Goal: Task Accomplishment & Management: Manage account settings

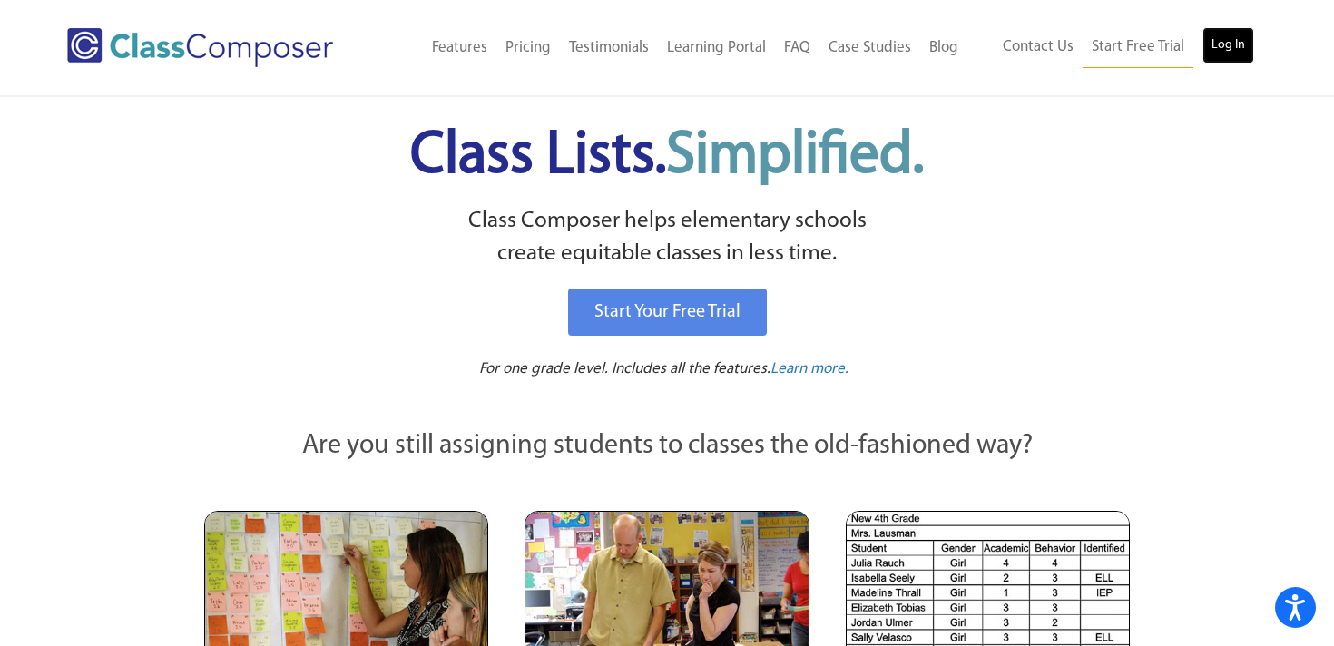
click at [1221, 42] on link "Log In" at bounding box center [1228, 45] width 52 height 36
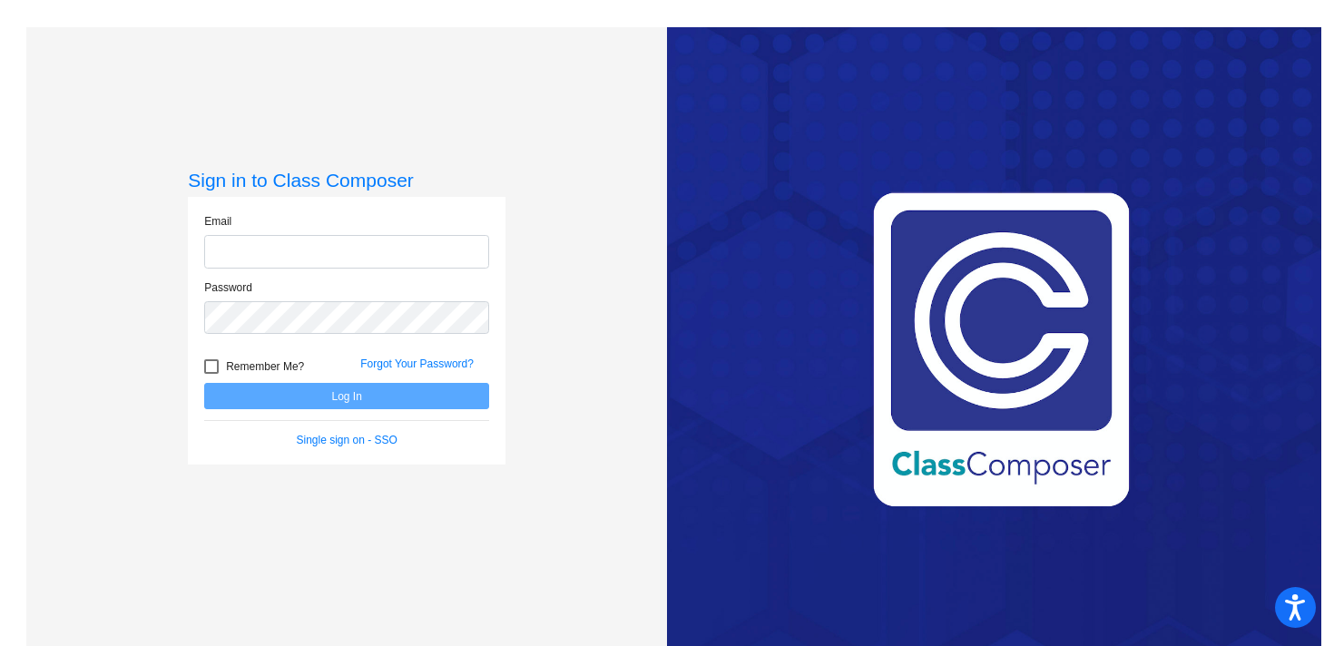
type input "[EMAIL_ADDRESS][DOMAIN_NAME]"
click at [211, 363] on div at bounding box center [211, 366] width 15 height 15
click at [211, 374] on input "Remember Me?" at bounding box center [211, 374] width 1 height 1
checkbox input "true"
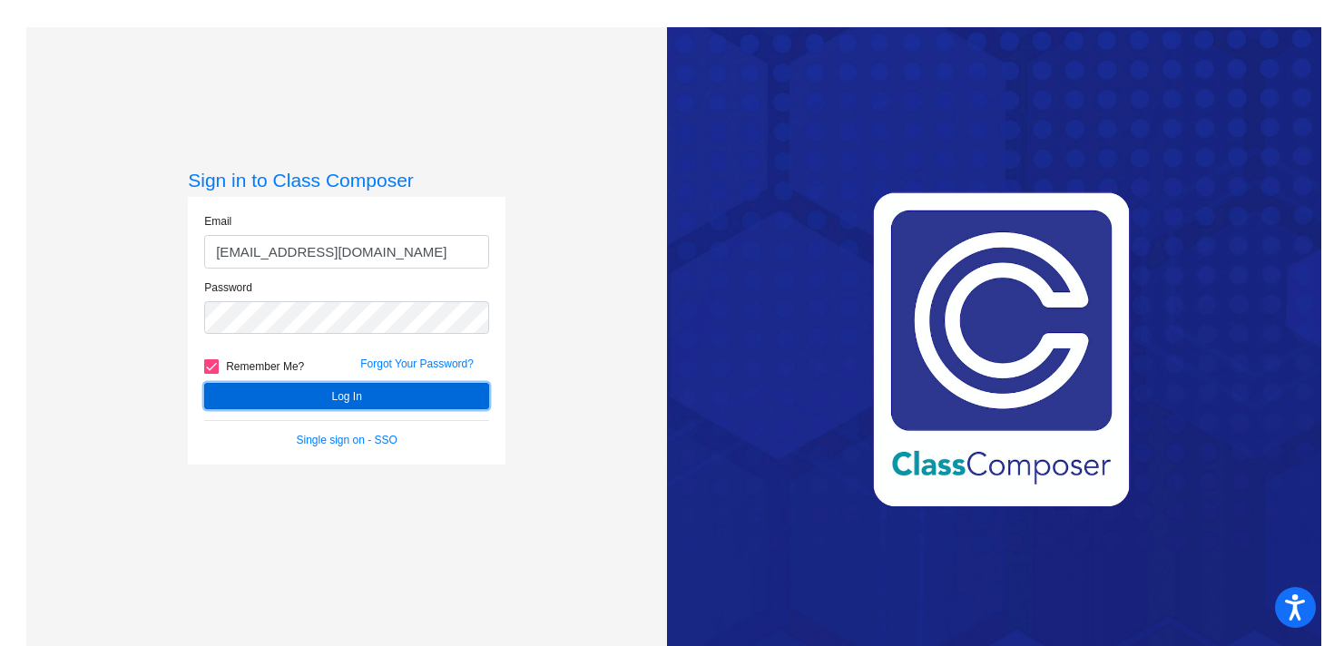
click at [269, 393] on button "Log In" at bounding box center [346, 396] width 285 height 26
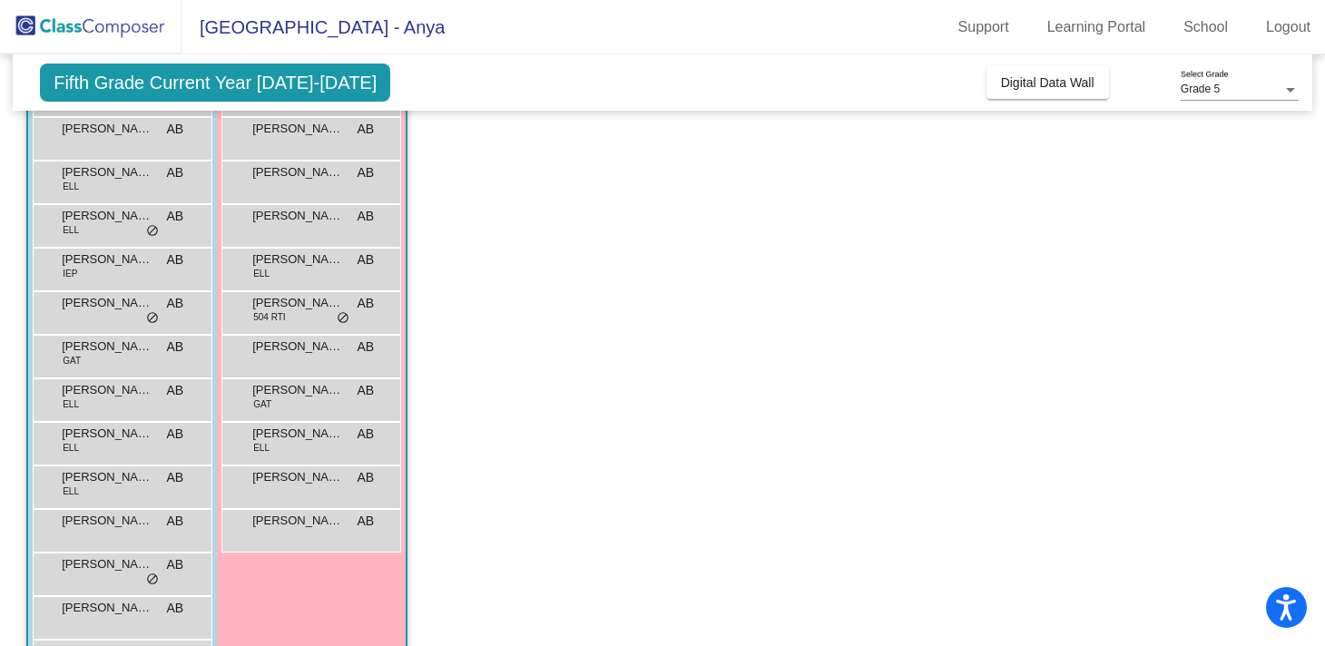
scroll to position [219, 0]
click at [118, 309] on span "Ethan Jones" at bounding box center [107, 301] width 91 height 18
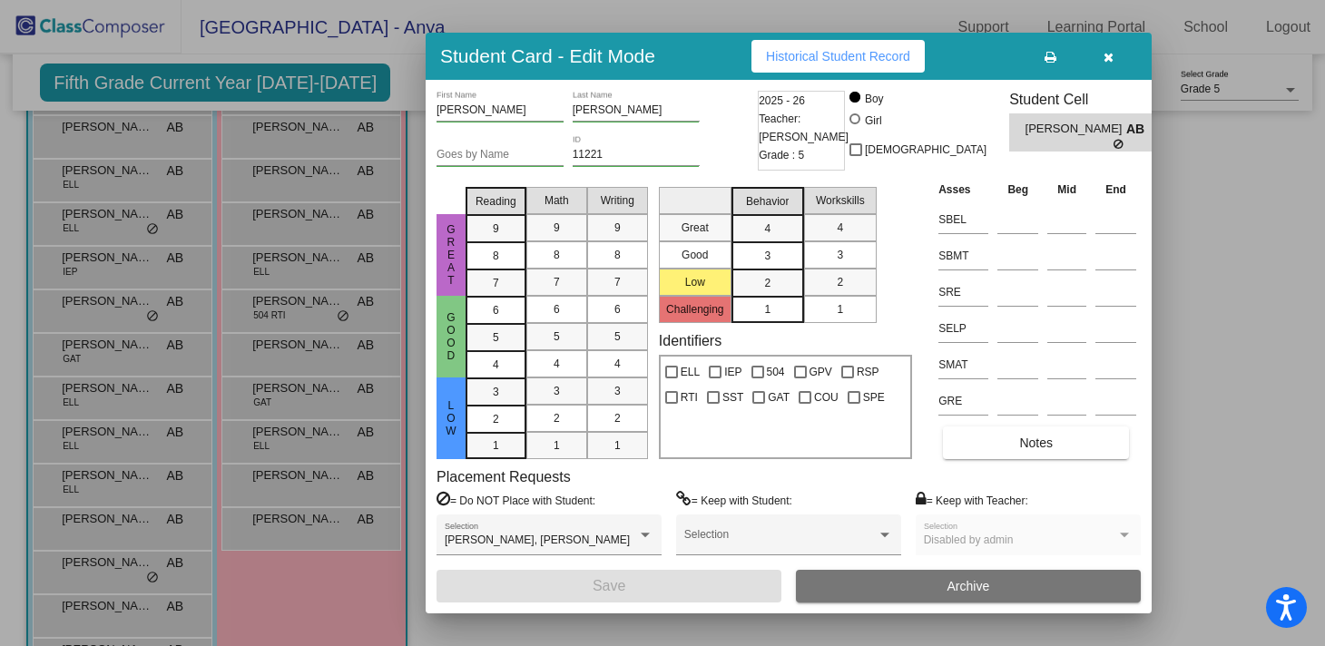
click at [1270, 326] on div at bounding box center [662, 323] width 1325 height 646
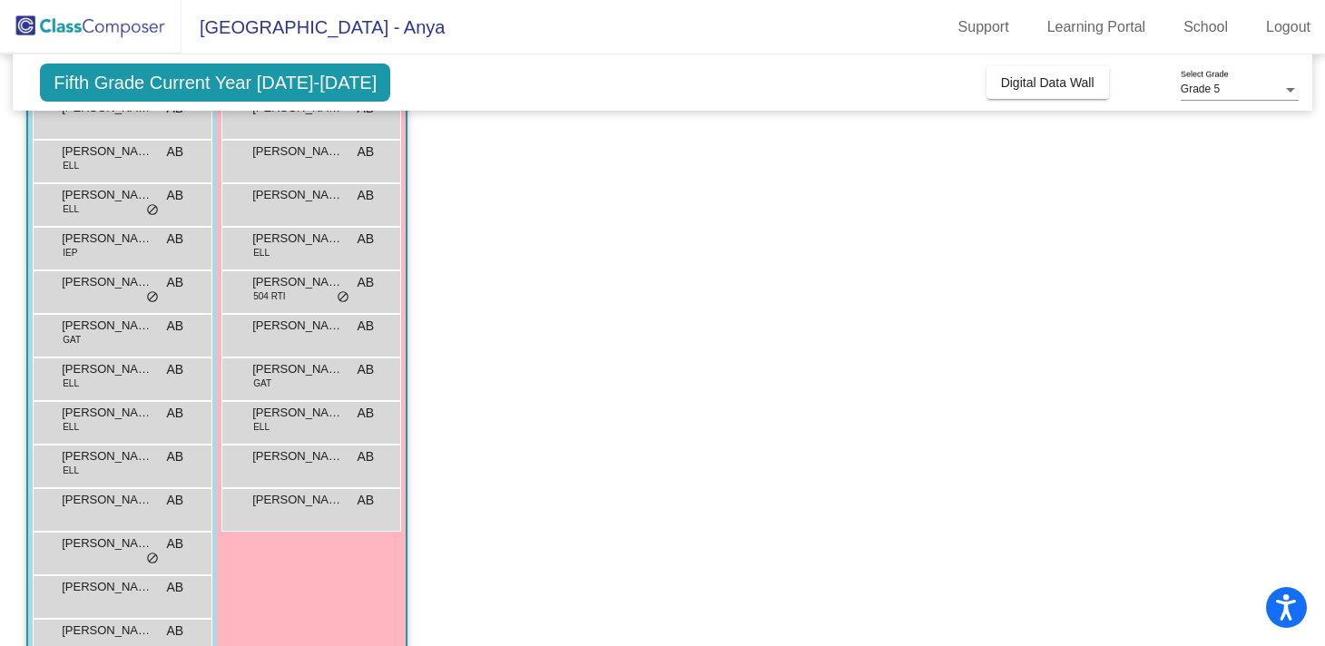
scroll to position [243, 0]
